Goal: Download file/media

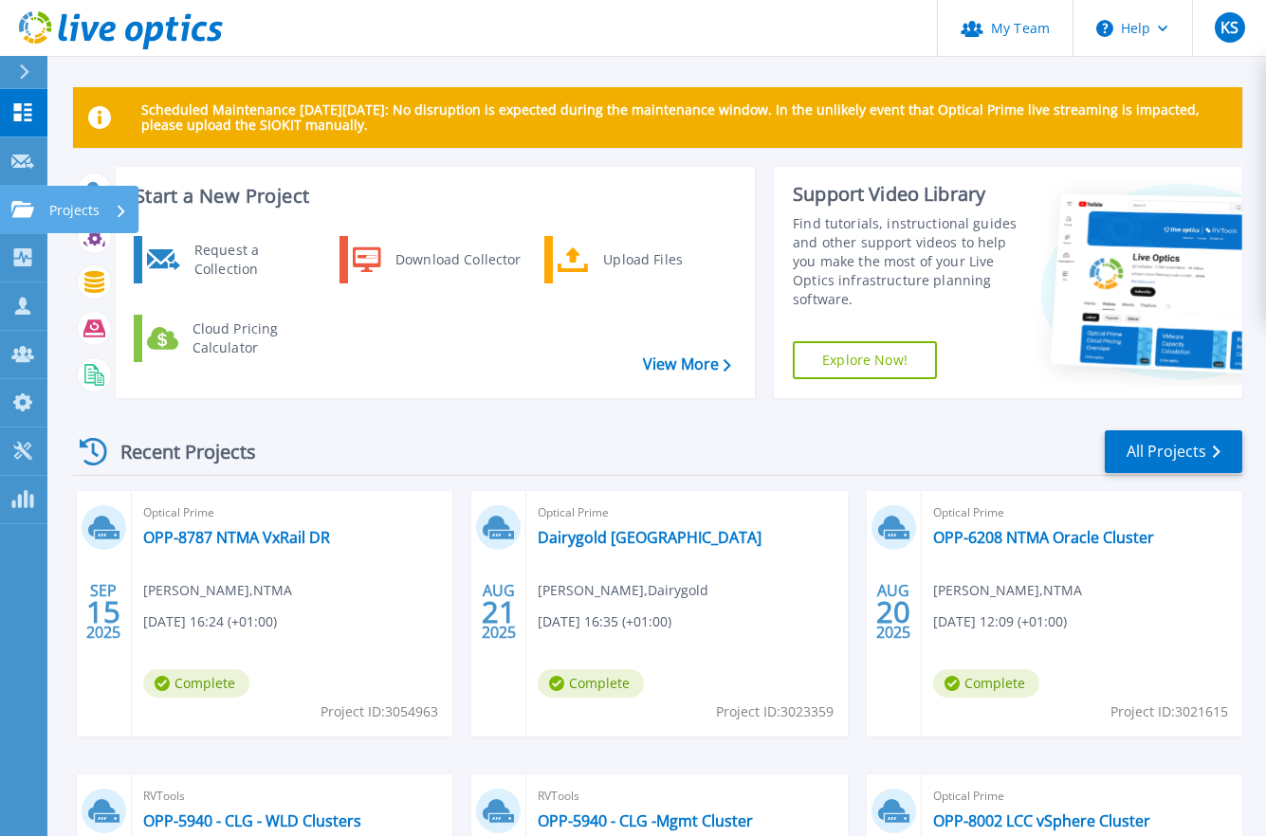
click at [83, 207] on p "Projects" at bounding box center [74, 210] width 50 height 49
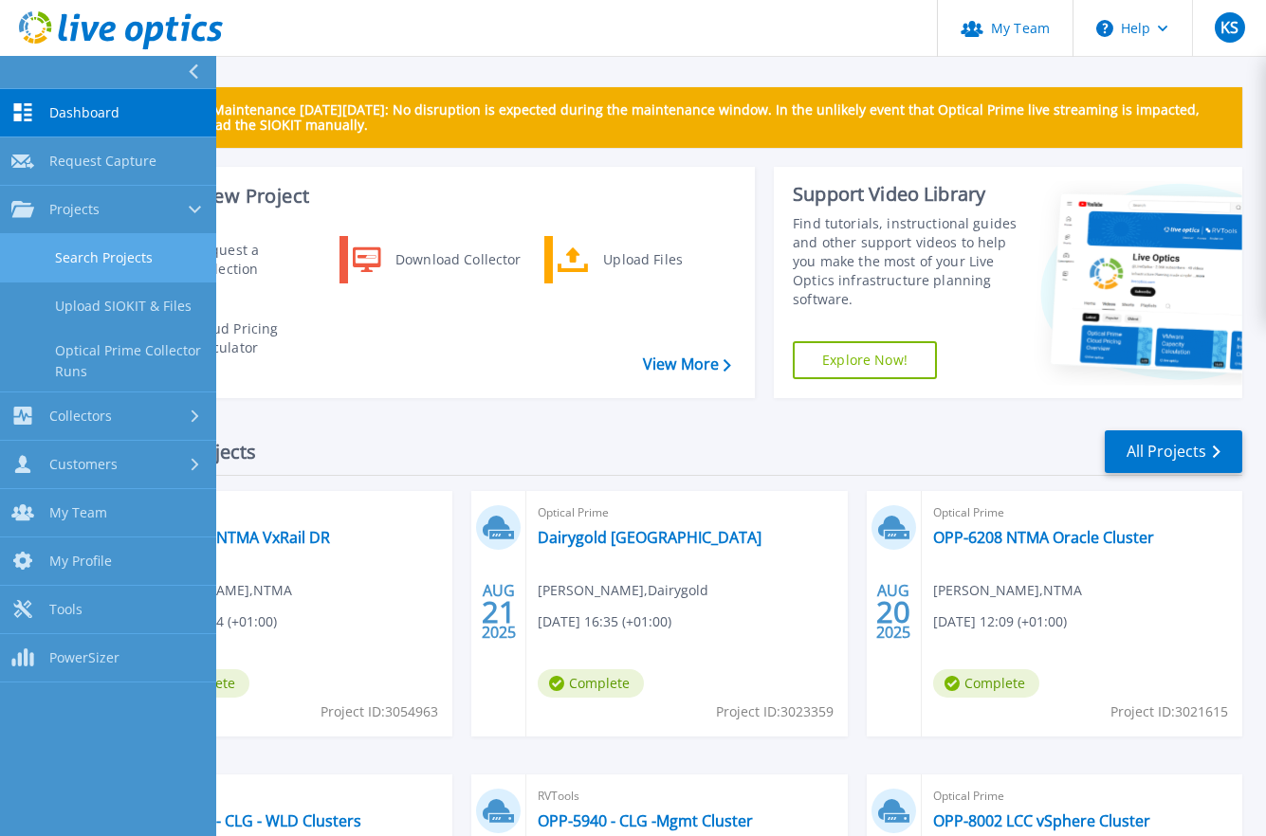
click at [116, 256] on link "Search Projects" at bounding box center [108, 258] width 216 height 48
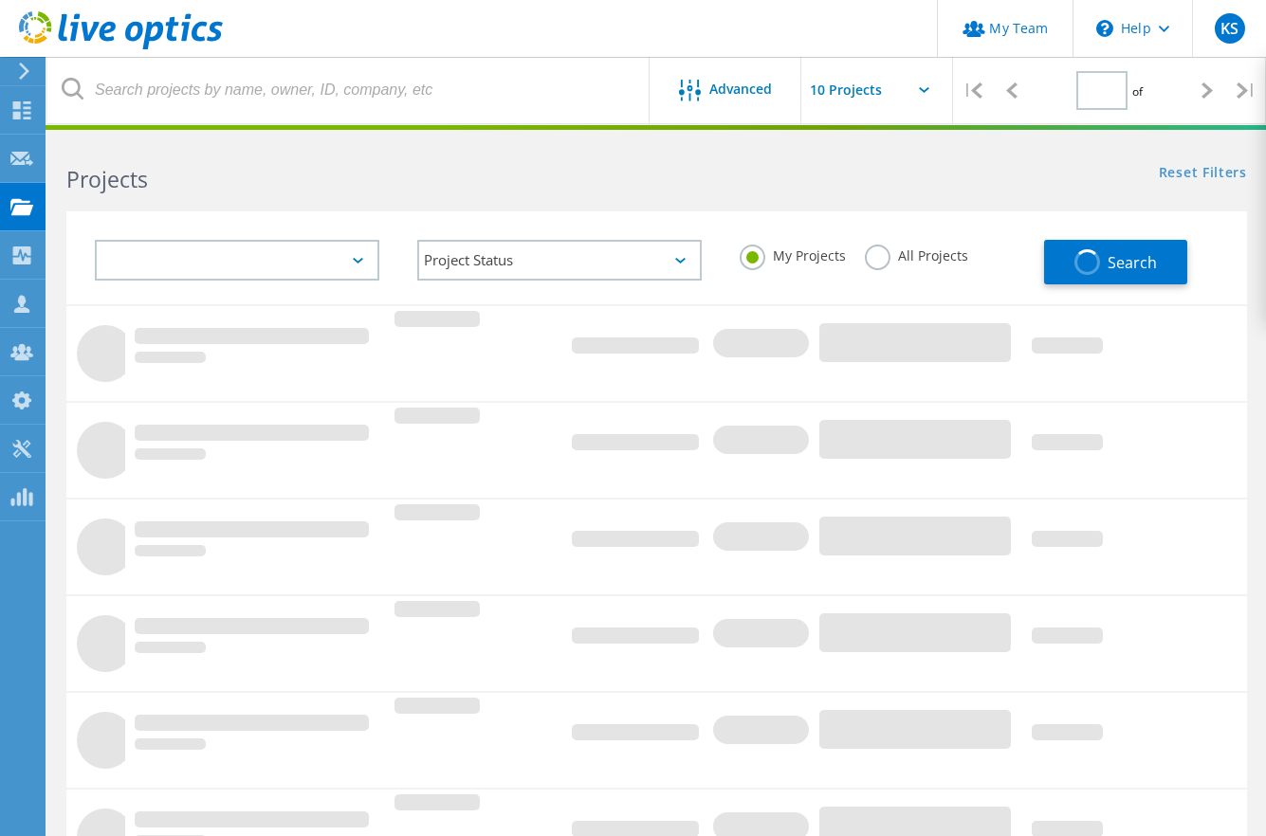
type input "1"
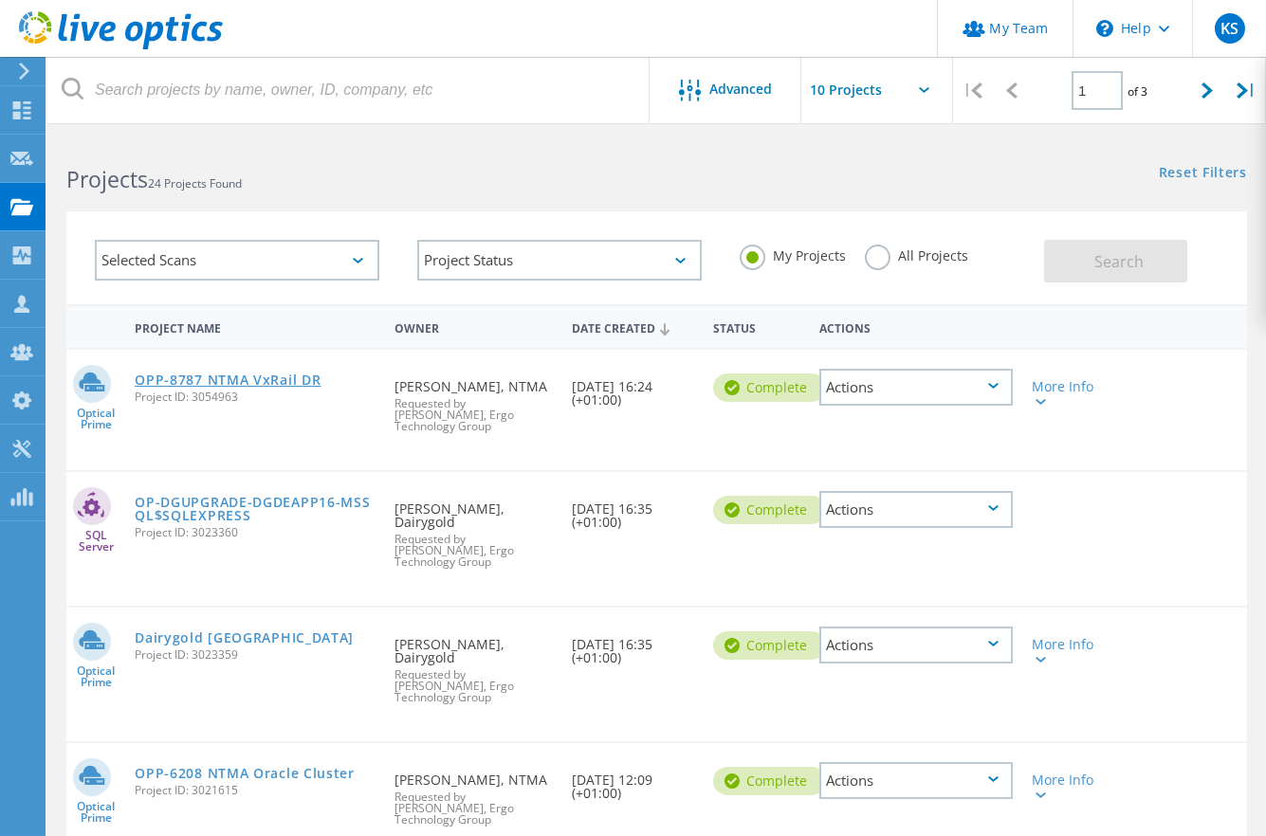
click at [220, 381] on link "OPP-8787 NTMA VxRail DR" at bounding box center [228, 380] width 186 height 13
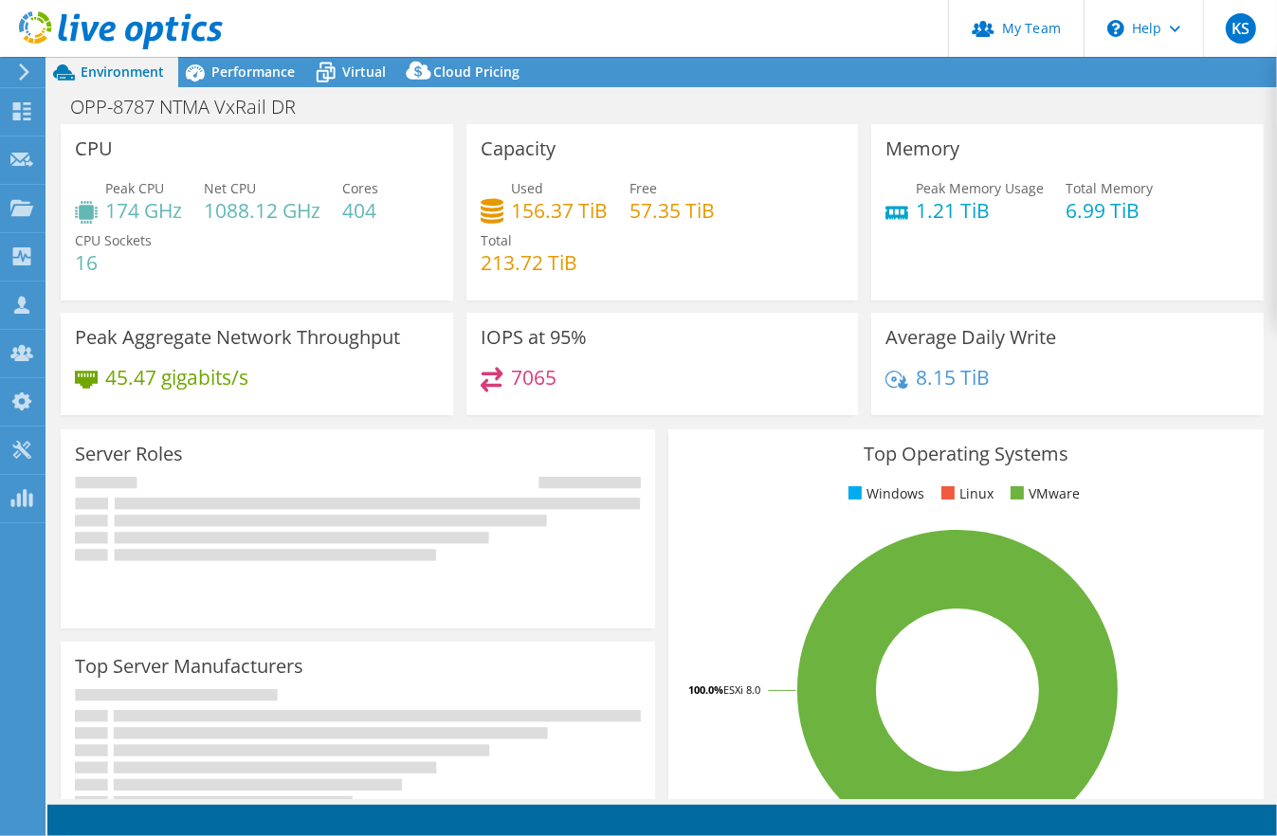
select select "USD"
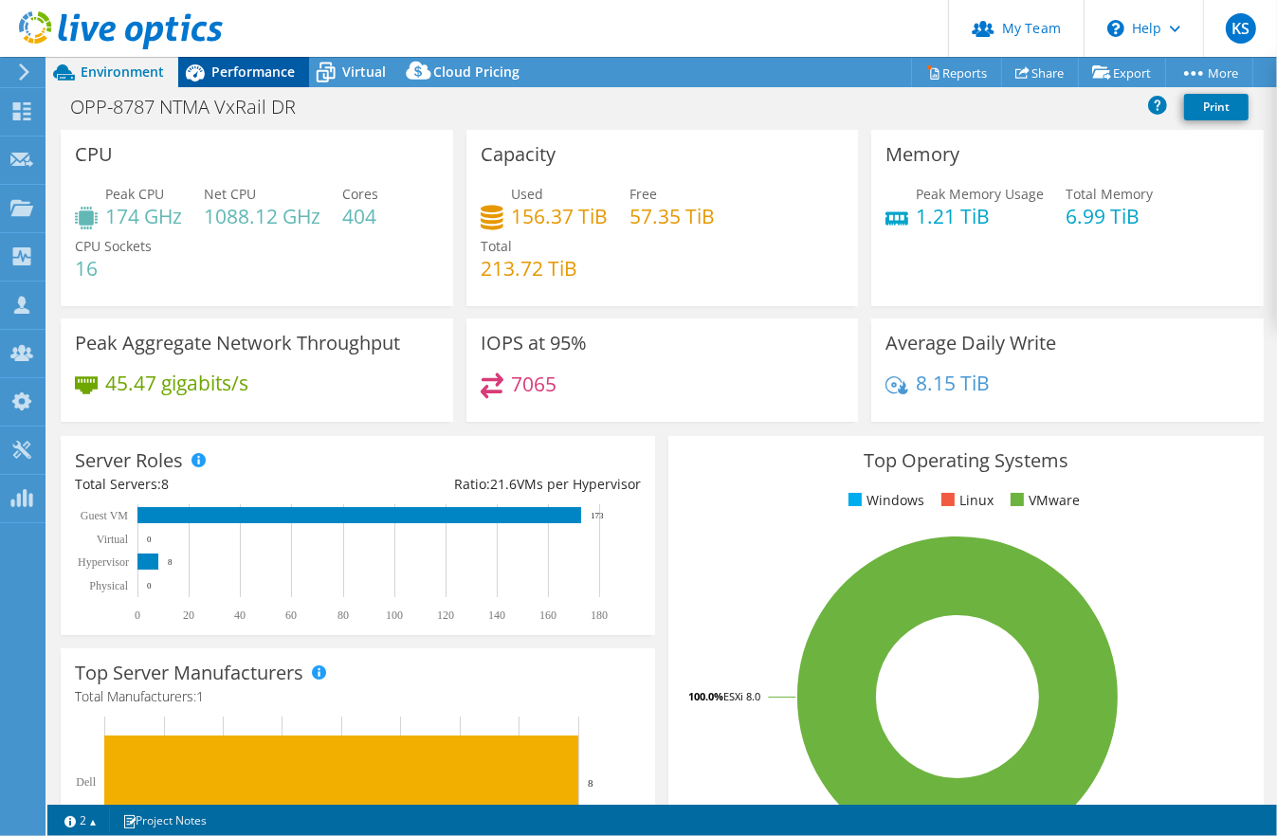
click at [260, 69] on span "Performance" at bounding box center [252, 72] width 83 height 18
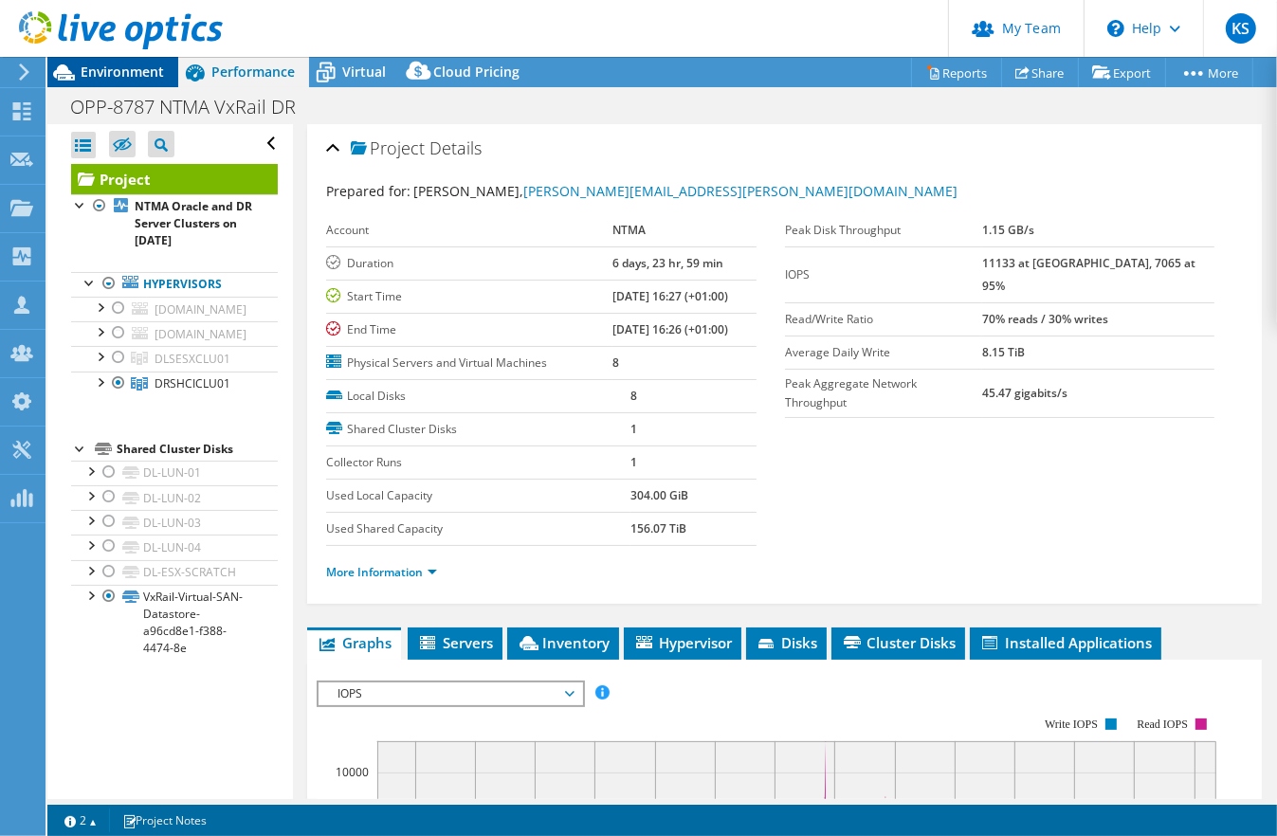
click at [129, 79] on span "Environment" at bounding box center [122, 72] width 83 height 18
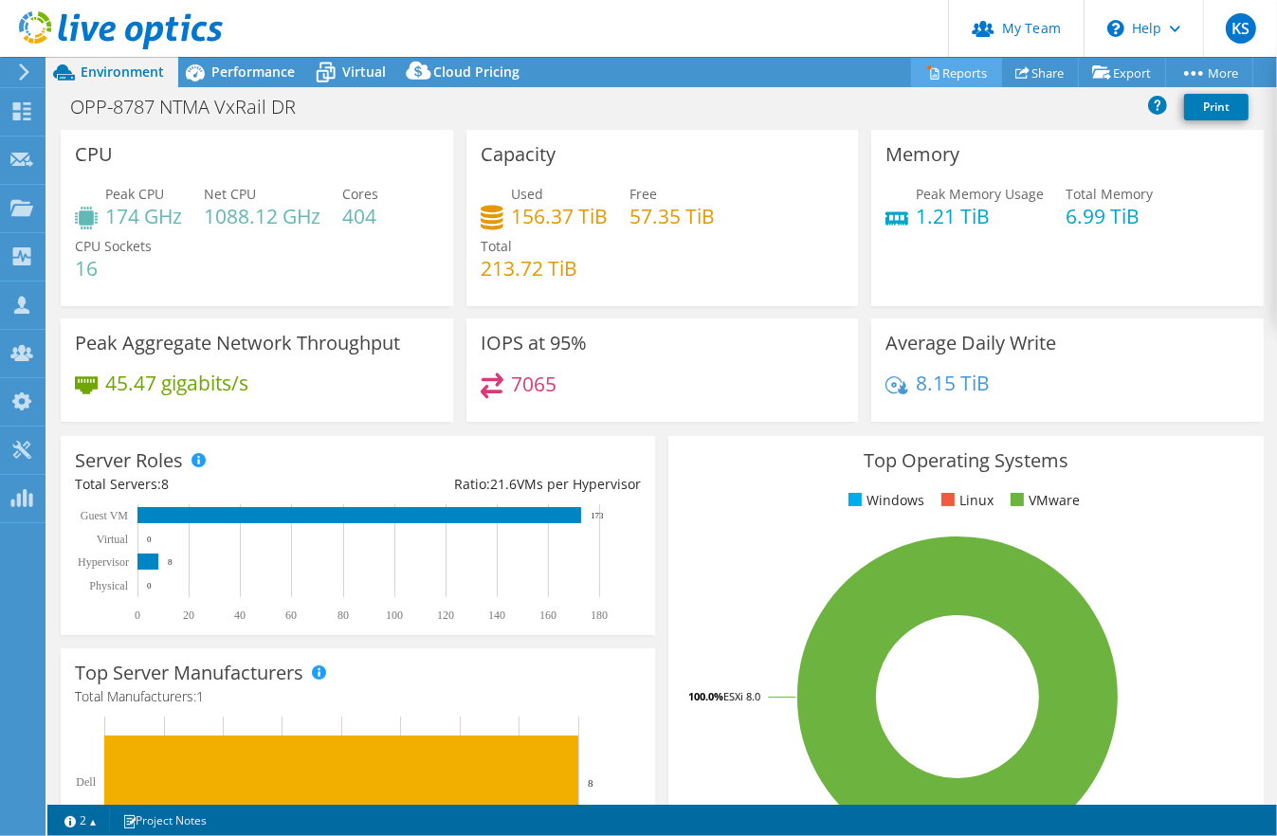
click at [970, 67] on link "Reports" at bounding box center [956, 72] width 91 height 29
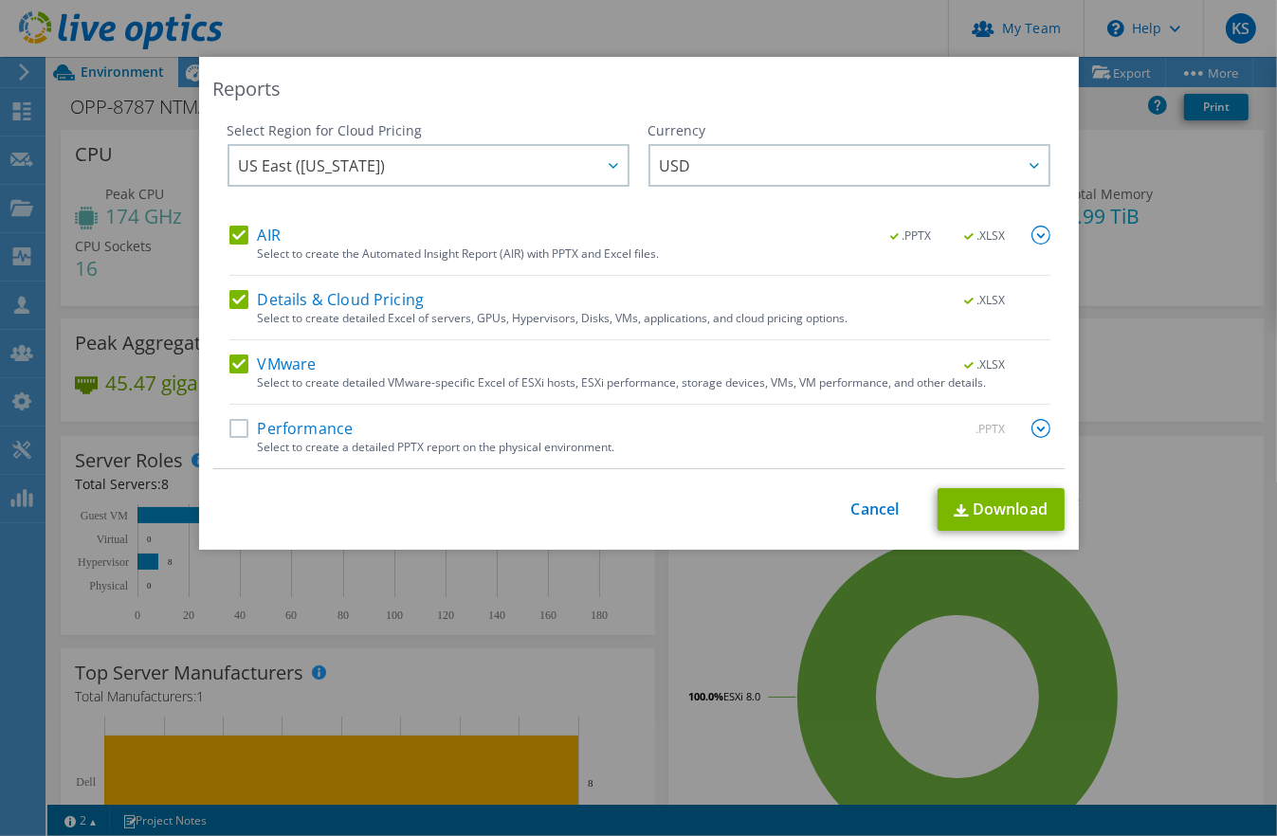
click at [442, 442] on div "Select to create a detailed PPTX report on the physical environment." at bounding box center [654, 447] width 793 height 13
click at [231, 430] on label "Performance" at bounding box center [291, 428] width 124 height 19
click at [0, 0] on input "Performance" at bounding box center [0, 0] width 0 height 0
click at [1005, 513] on link "Download" at bounding box center [1001, 509] width 127 height 43
click at [873, 511] on link "Cancel" at bounding box center [875, 510] width 48 height 18
